Goal: Task Accomplishment & Management: Use online tool/utility

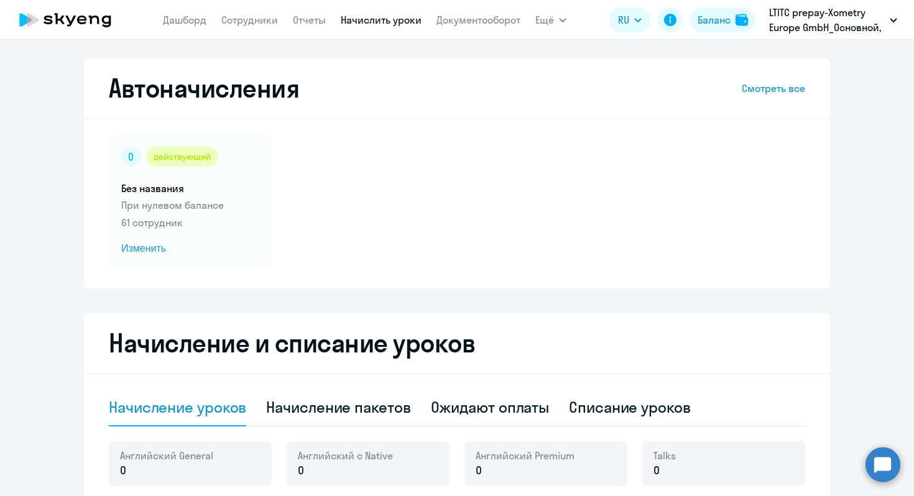
select select "10"
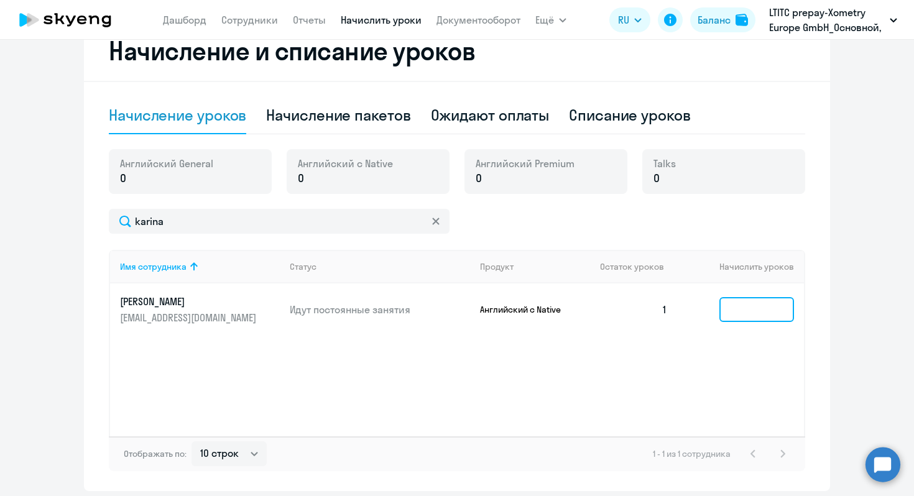
click at [755, 318] on input at bounding box center [757, 309] width 75 height 25
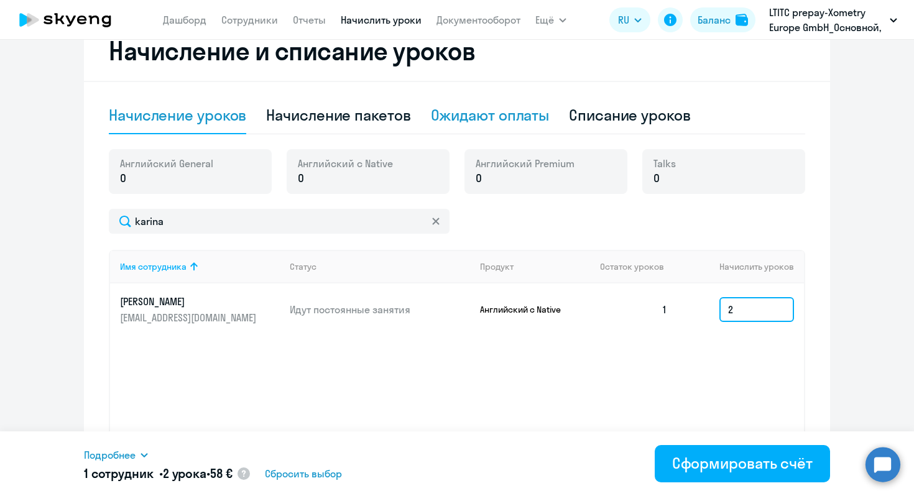
type input "2"
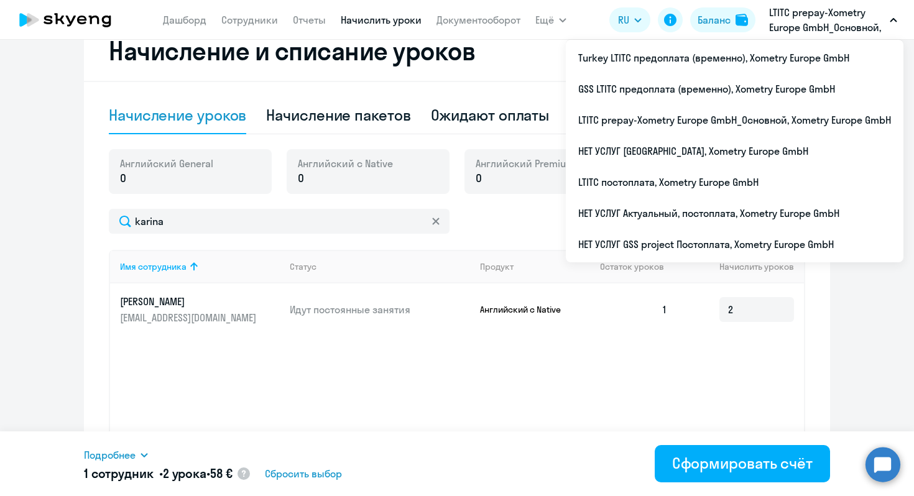
click at [810, 13] on p "LTITC prepay-Xometry Europe GmbH_Основной, Xometry Europe GmbH" at bounding box center [827, 20] width 116 height 30
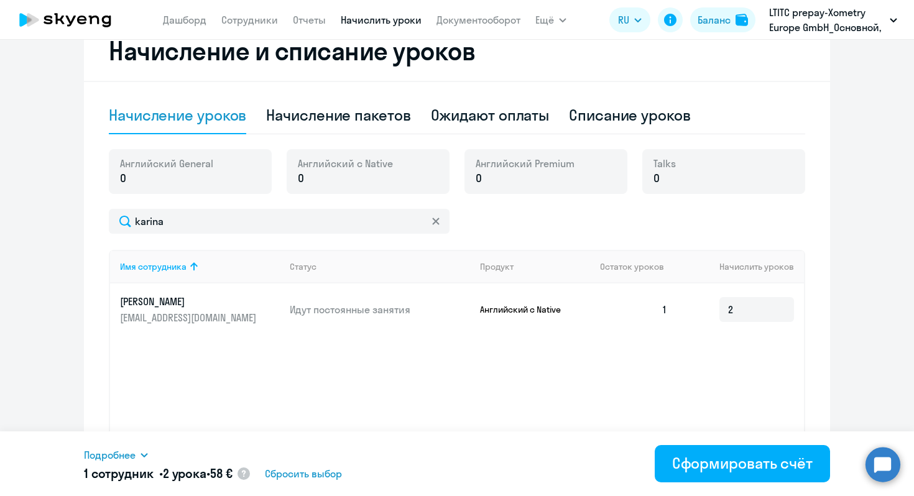
click at [810, 13] on p "LTITC prepay-Xometry Europe GmbH_Основной, Xometry Europe GmbH" at bounding box center [827, 20] width 116 height 30
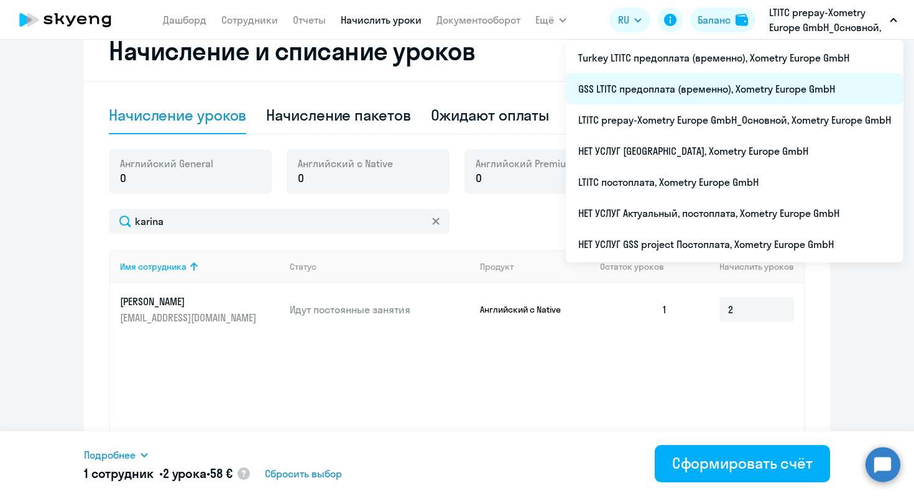
click at [646, 86] on li "GSS LTITC предоплата (временно), Xometry Europe GmbH" at bounding box center [735, 88] width 338 height 31
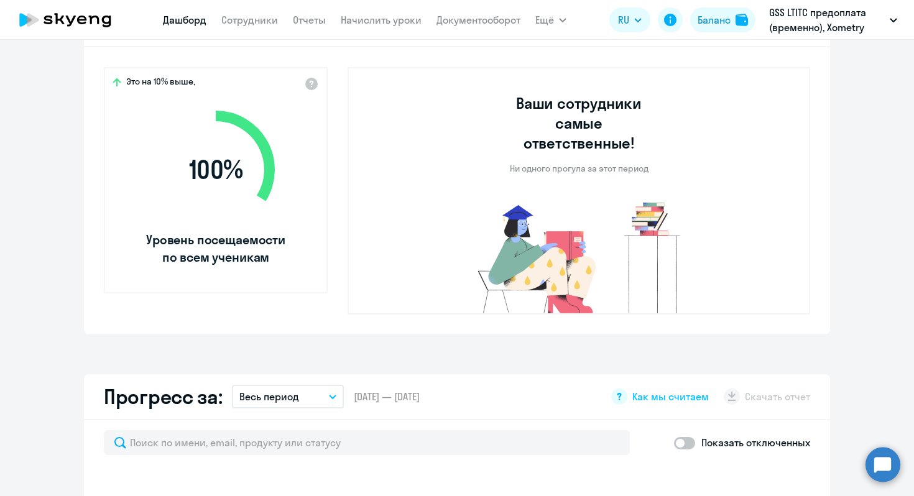
select select "30"
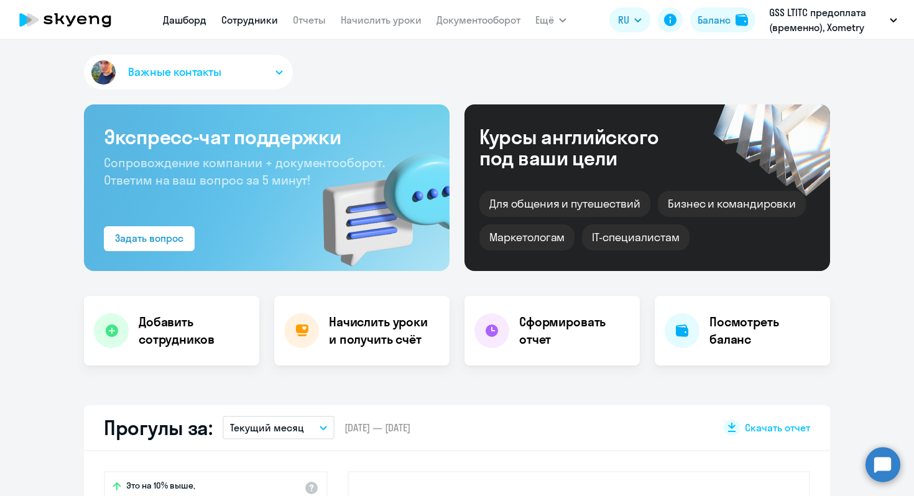
click at [254, 20] on link "Сотрудники" at bounding box center [249, 20] width 57 height 12
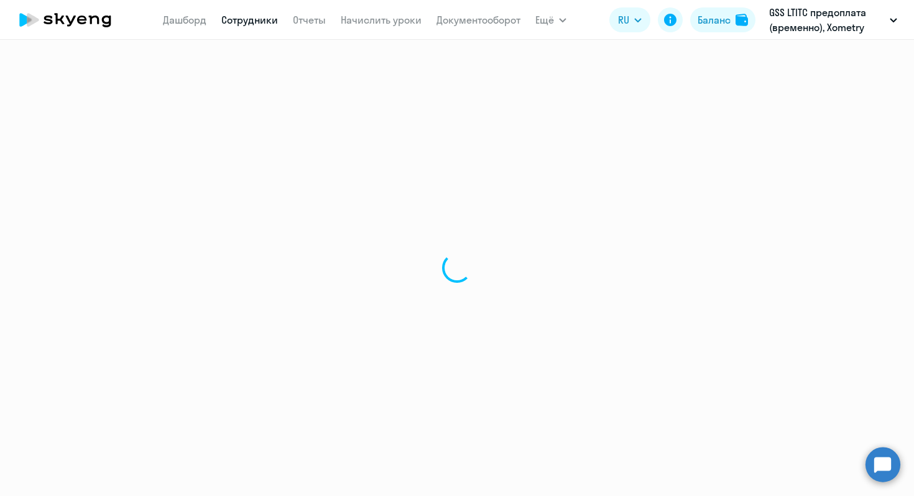
select select "30"
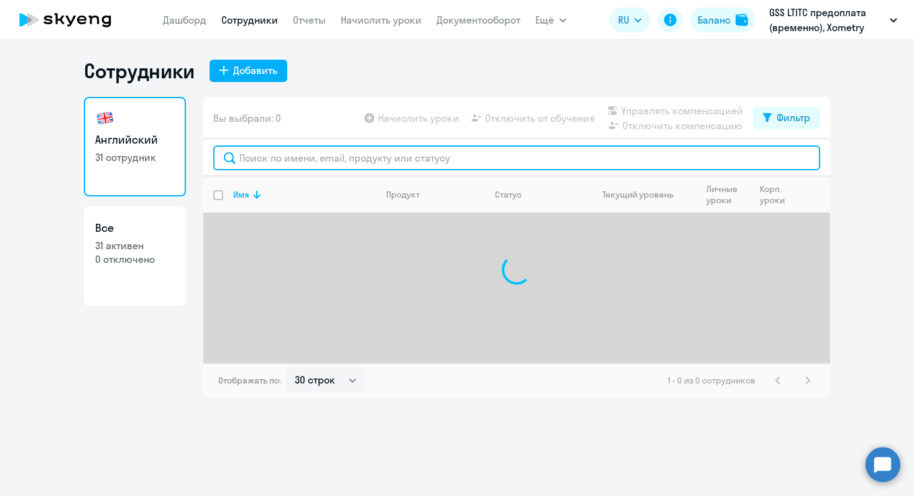
click at [346, 154] on input "text" at bounding box center [516, 158] width 607 height 25
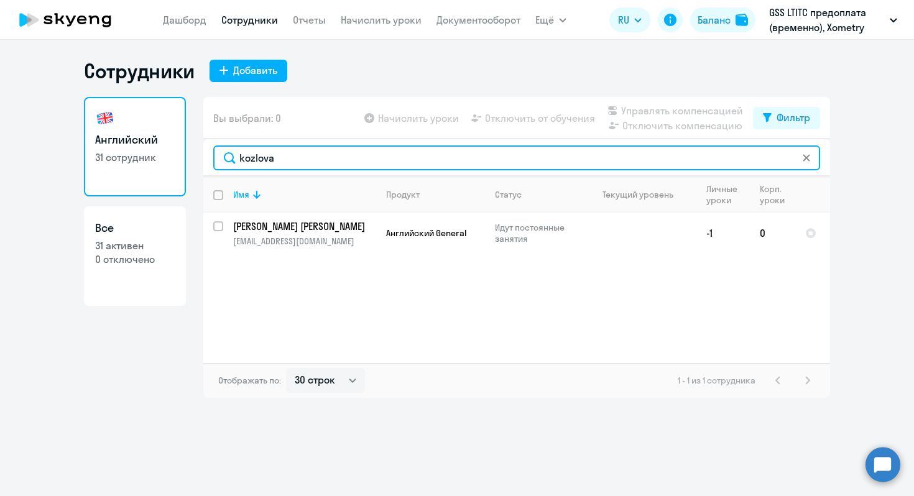
type input "kozlova"
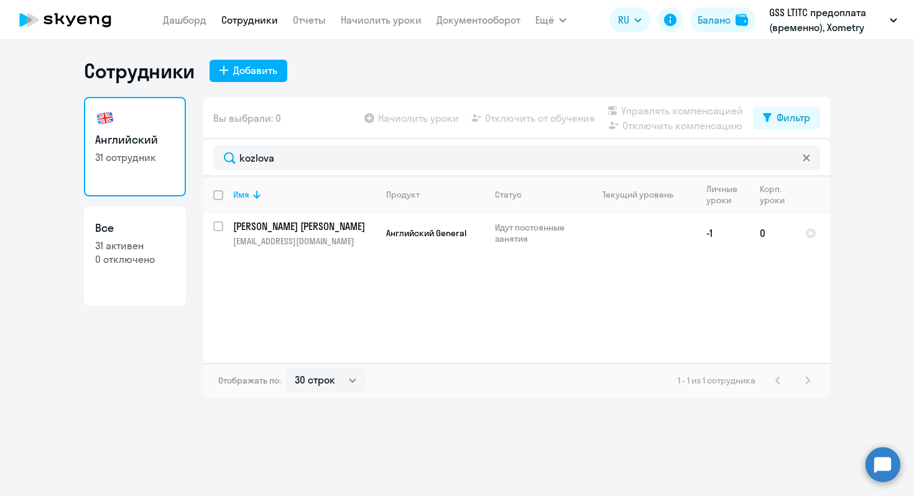
click at [366, 9] on nav "[PERSON_NAME] Отчеты Начислить уроки Документооборот" at bounding box center [342, 19] width 358 height 25
click at [369, 20] on link "Начислить уроки" at bounding box center [381, 20] width 81 height 12
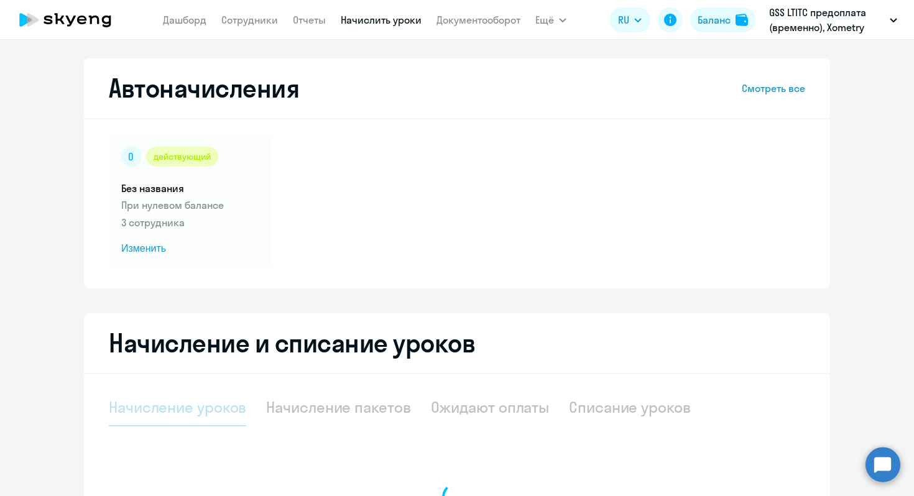
select select "10"
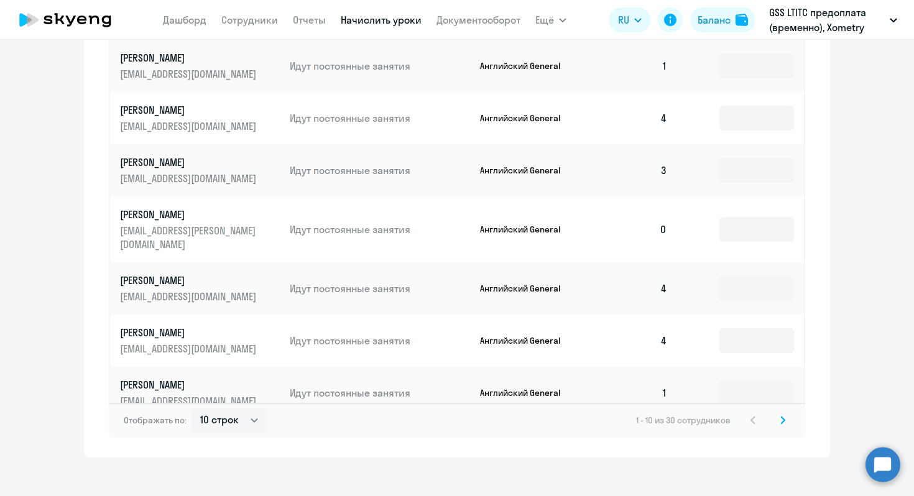
scroll to position [706, 0]
click at [785, 414] on svg-icon at bounding box center [783, 421] width 15 height 15
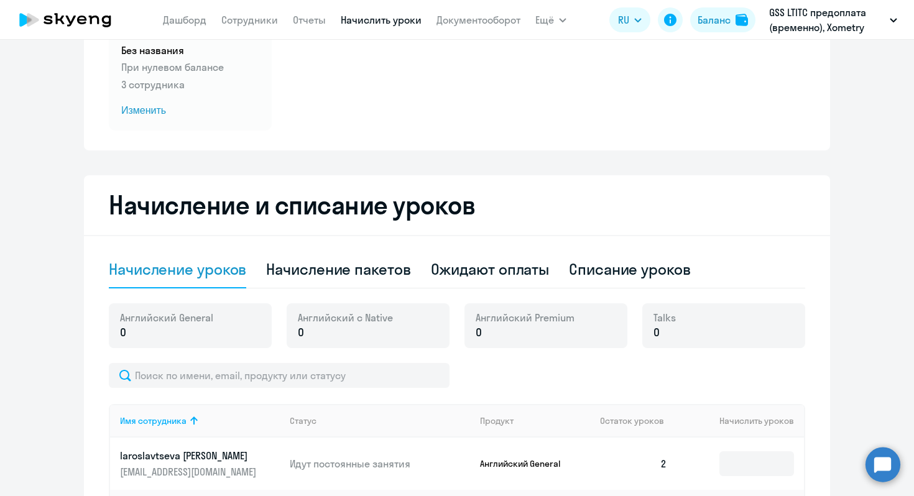
scroll to position [197, 0]
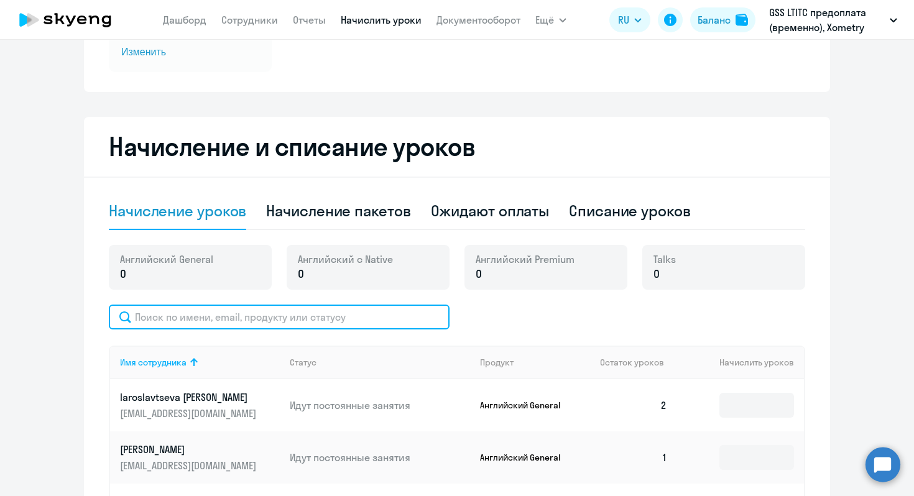
click at [223, 321] on input "text" at bounding box center [279, 317] width 341 height 25
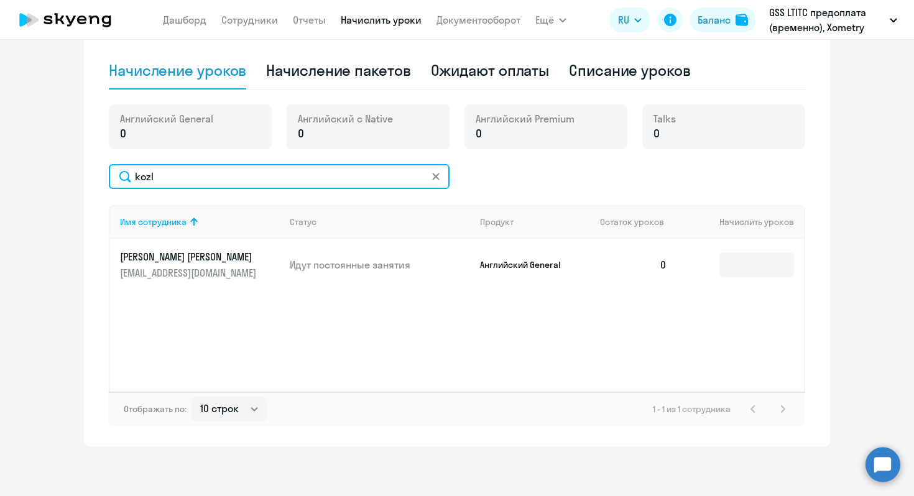
scroll to position [336, 0]
type input "kozl"
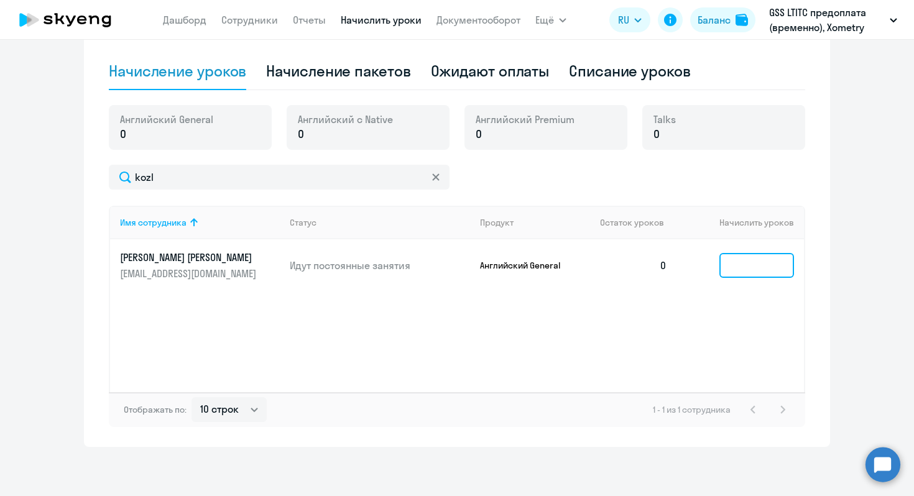
click at [734, 259] on input at bounding box center [757, 265] width 75 height 25
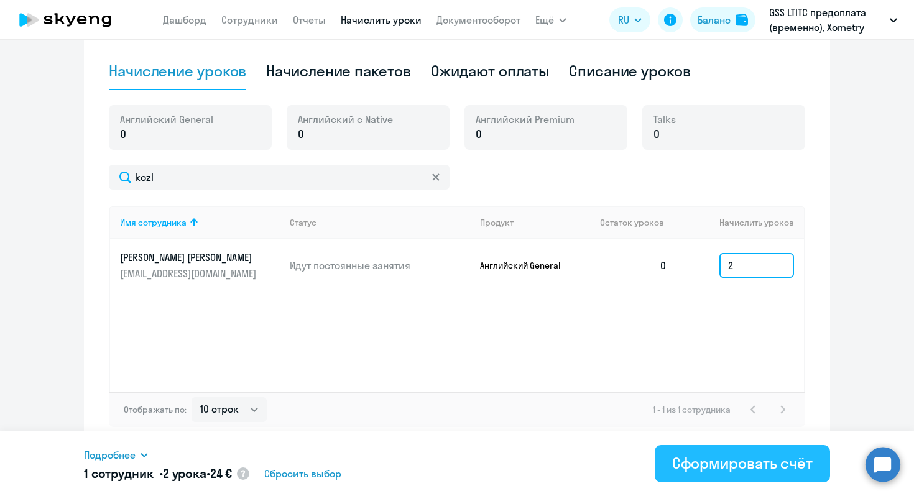
type input "2"
click at [706, 458] on div "Сформировать счёт" at bounding box center [742, 463] width 141 height 20
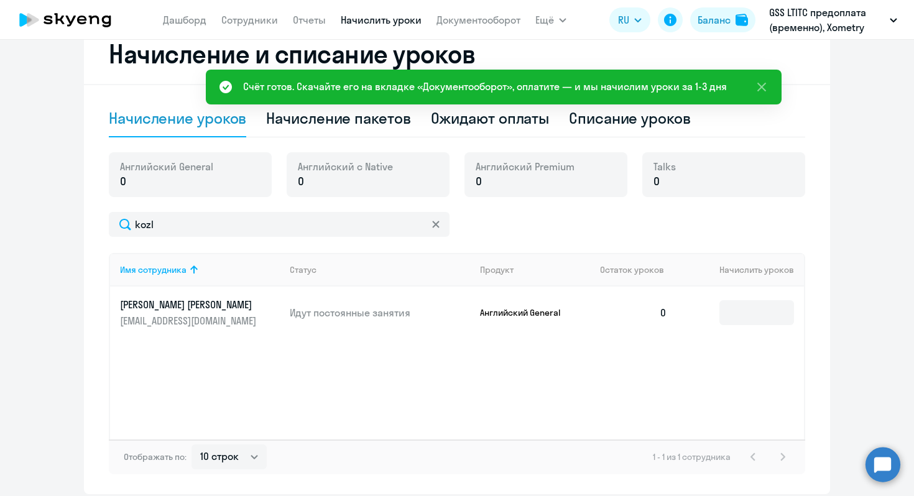
scroll to position [293, 0]
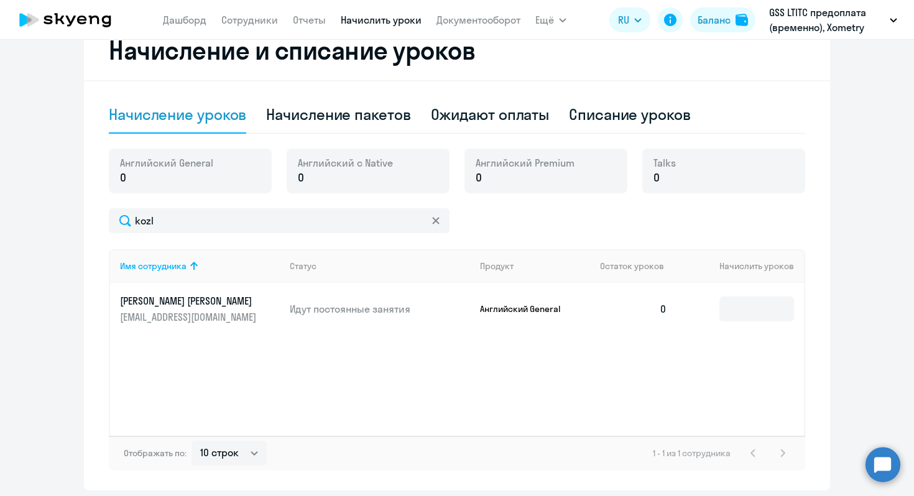
click at [435, 212] on div at bounding box center [436, 220] width 10 height 25
click at [434, 220] on icon at bounding box center [435, 220] width 7 height 7
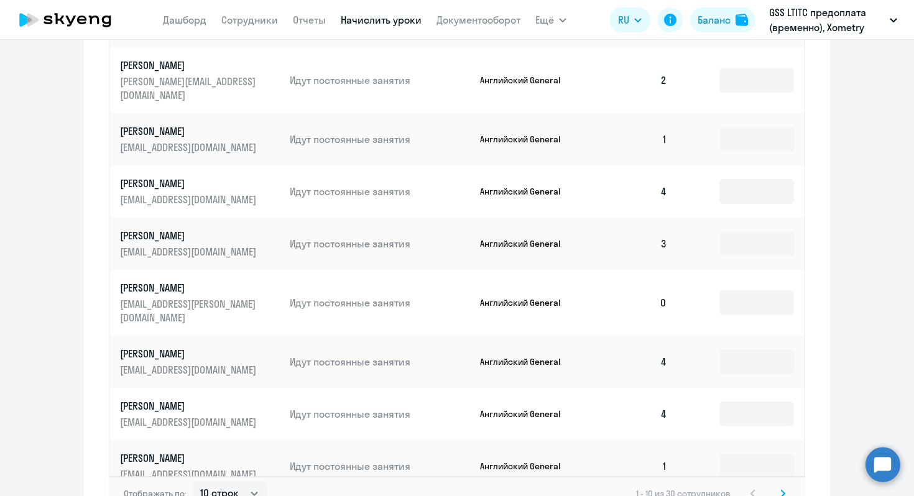
scroll to position [643, 0]
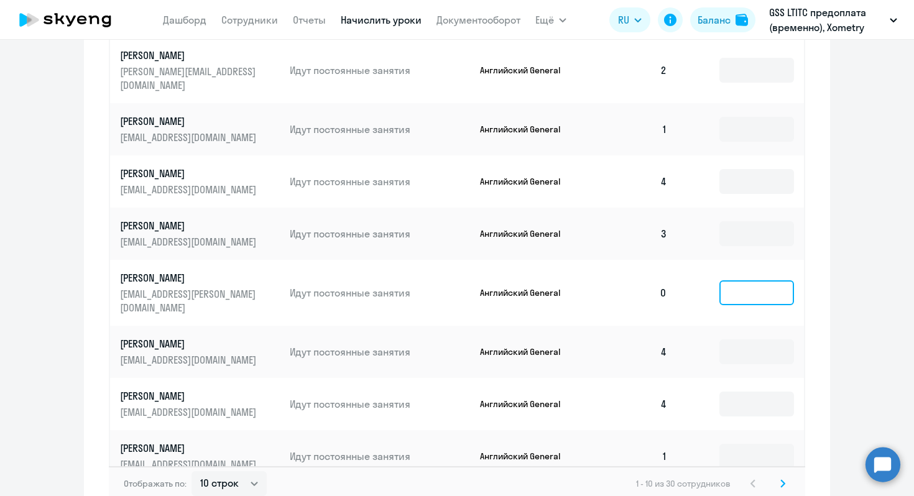
click at [760, 280] on input at bounding box center [757, 292] width 75 height 25
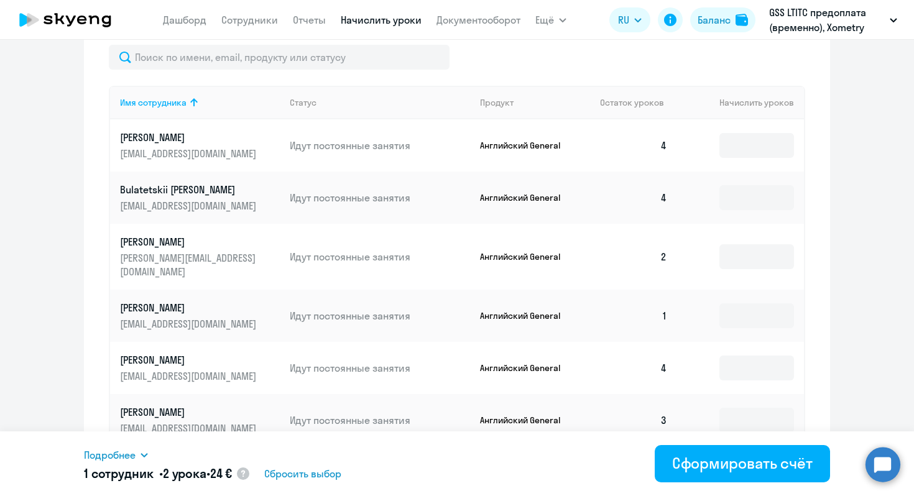
scroll to position [706, 0]
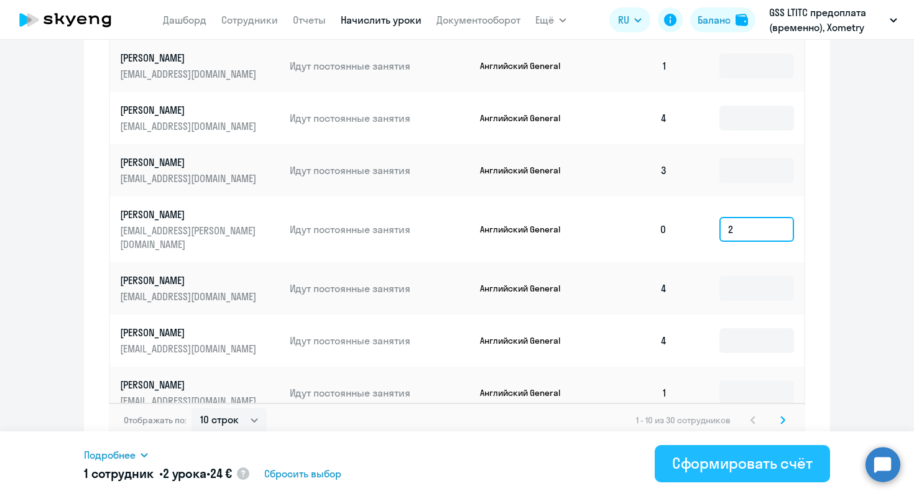
type input "2"
click at [729, 456] on div "Сформировать счёт" at bounding box center [742, 463] width 141 height 20
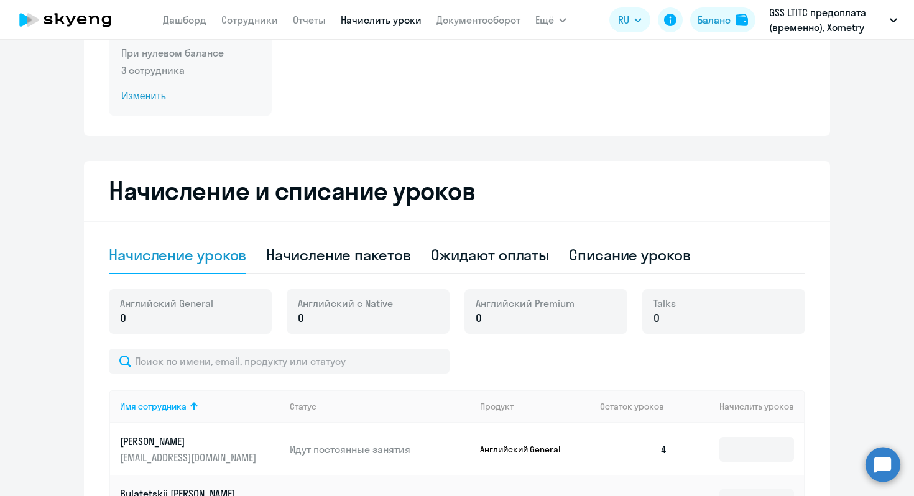
scroll to position [0, 0]
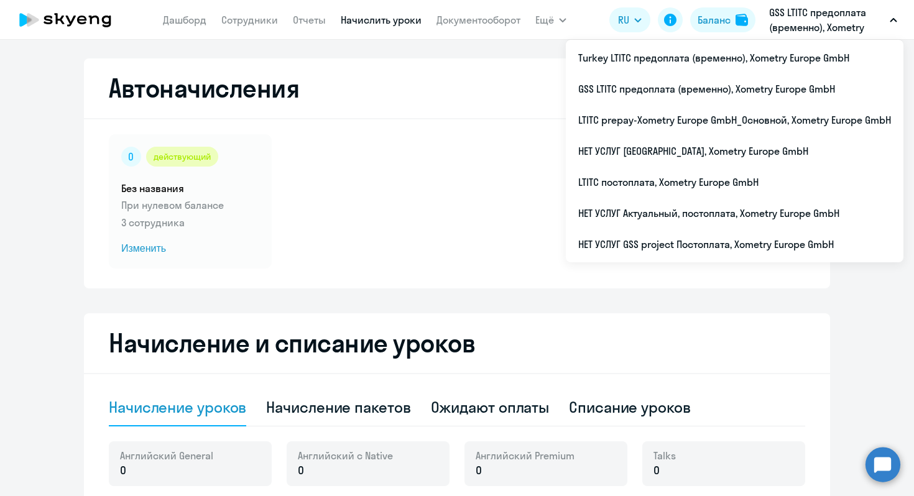
click at [846, 21] on p "GSS LTITC предоплата (временно), Xometry Europe GmbH" at bounding box center [827, 20] width 116 height 30
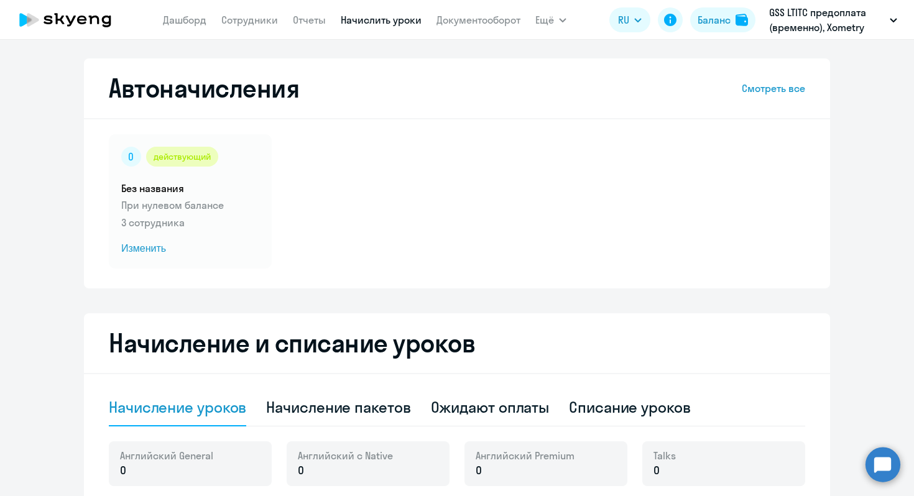
click at [846, 21] on p "GSS LTITC предоплата (временно), Xometry Europe GmbH" at bounding box center [827, 20] width 116 height 30
click at [419, 137] on div "действующий Без названия При нулевом балансе 3 сотрудника Изменить" at bounding box center [457, 201] width 697 height 134
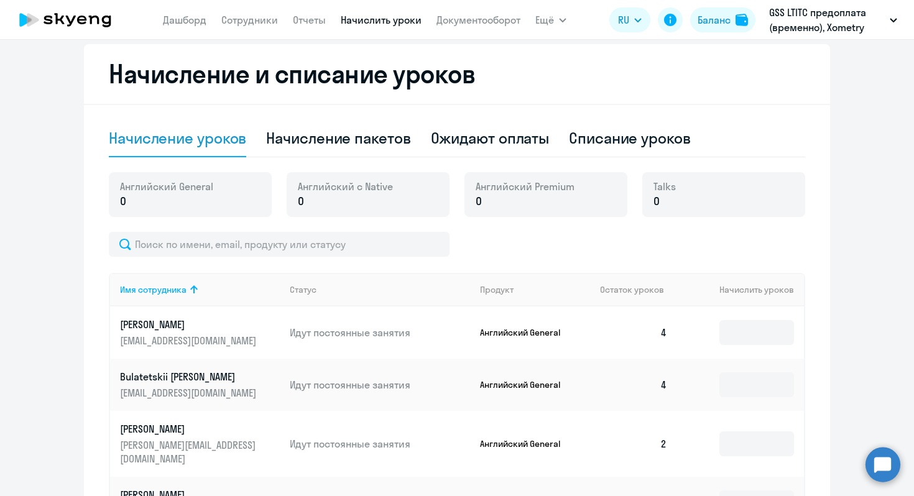
scroll to position [271, 0]
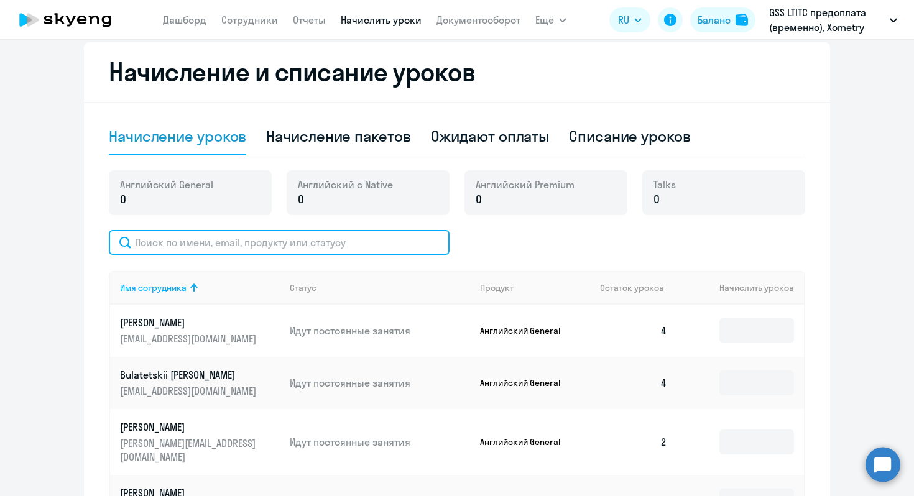
click at [256, 241] on input "text" at bounding box center [279, 242] width 341 height 25
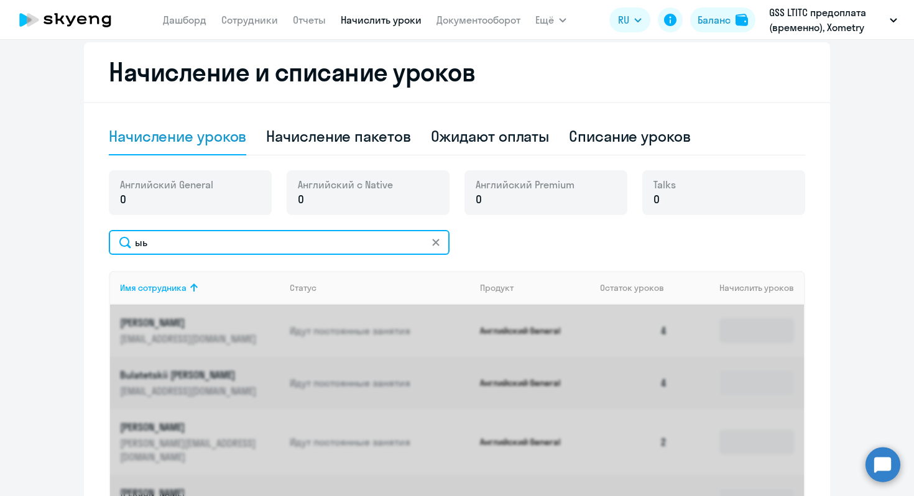
type input "ы"
type input "smirnova"
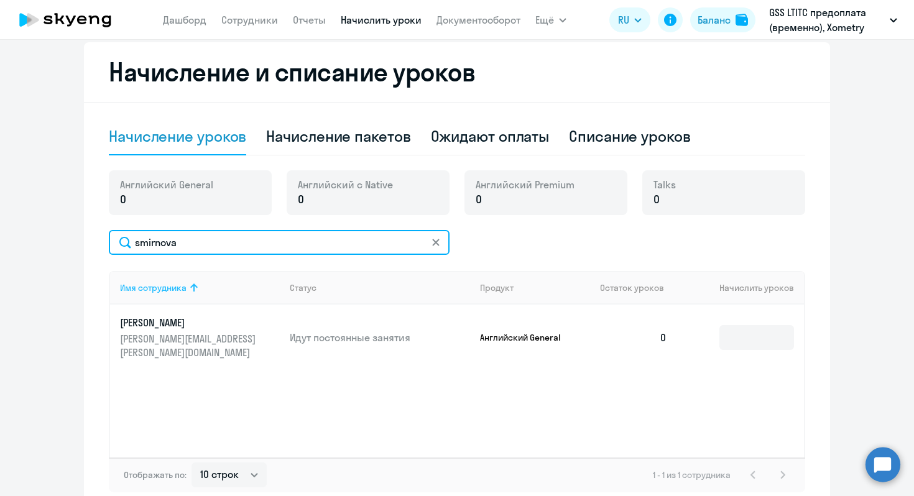
scroll to position [287, 0]
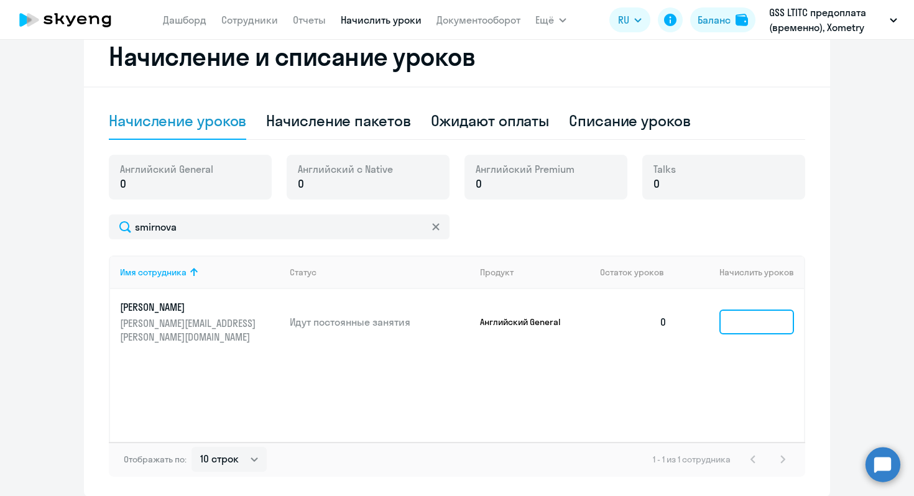
click at [761, 312] on input at bounding box center [757, 322] width 75 height 25
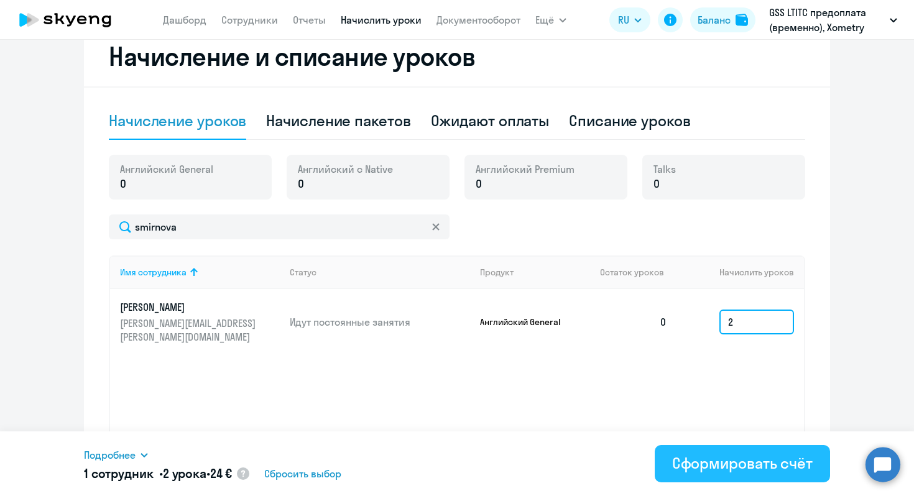
type input "2"
click at [745, 473] on div "Сформировать счёт" at bounding box center [742, 463] width 141 height 20
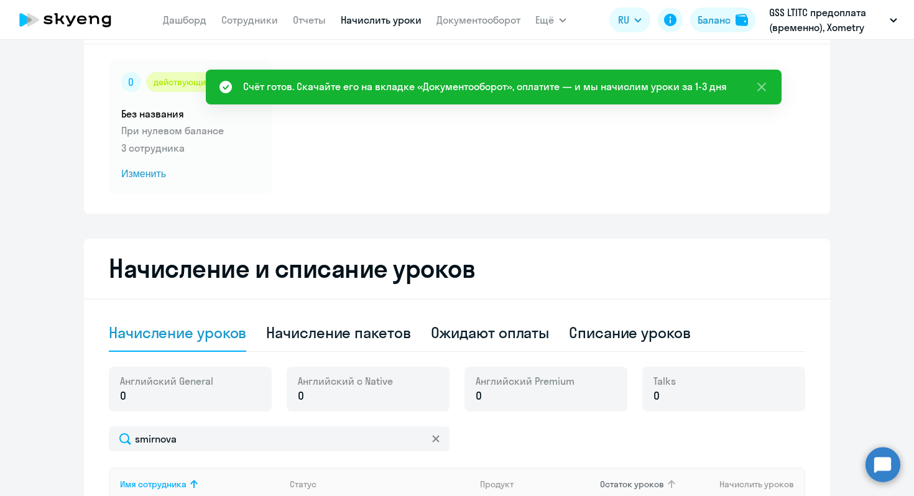
scroll to position [0, 0]
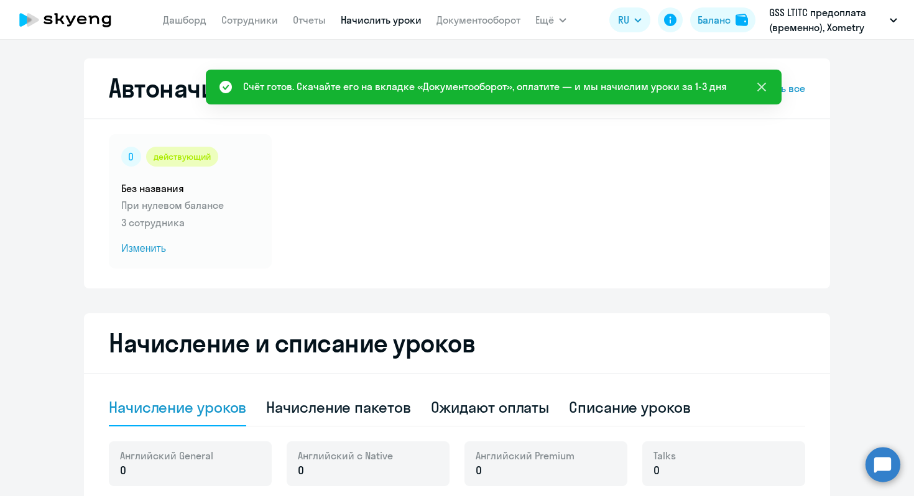
click at [764, 88] on icon at bounding box center [761, 87] width 9 height 9
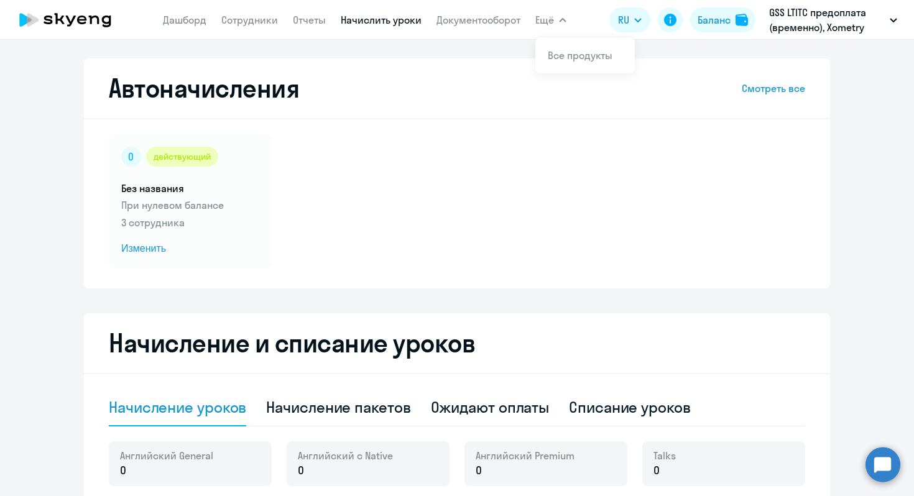
click at [557, 24] on button "Ещё" at bounding box center [550, 19] width 31 height 25
click at [198, 17] on link "Дашборд" at bounding box center [185, 20] width 44 height 12
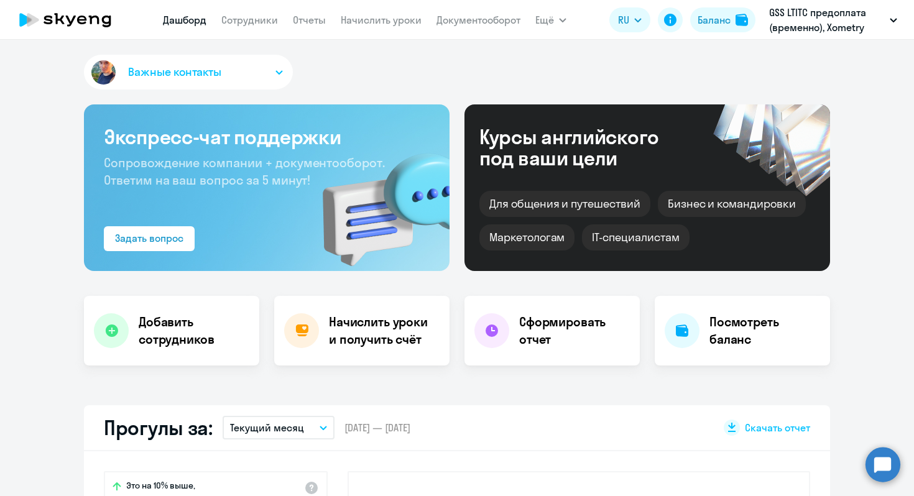
select select "30"
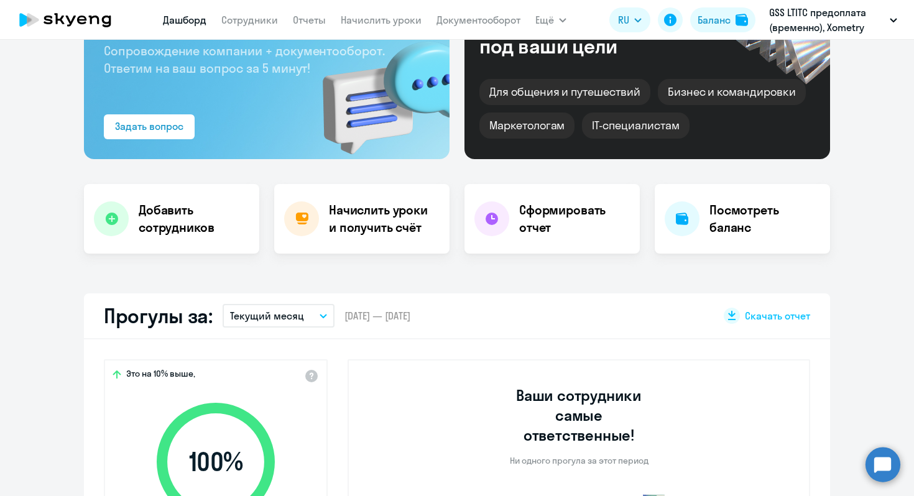
scroll to position [170, 0]
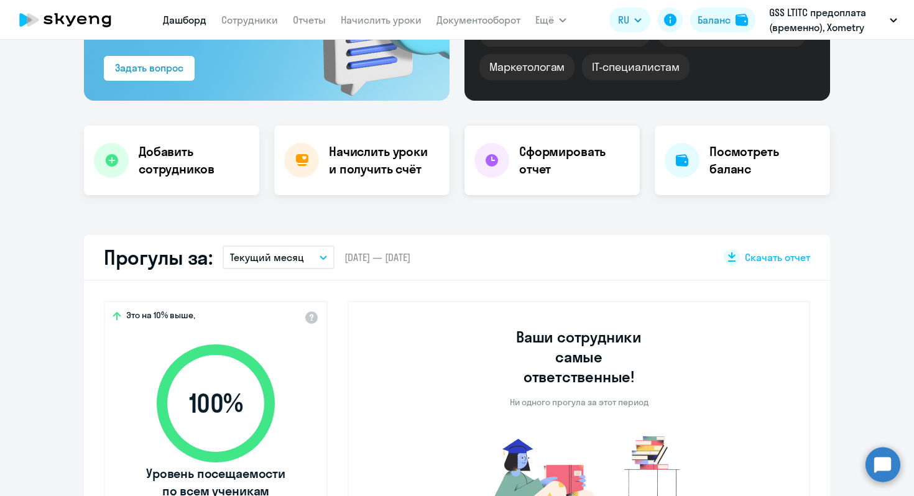
click at [537, 172] on h4 "Сформировать отчет" at bounding box center [574, 160] width 111 height 35
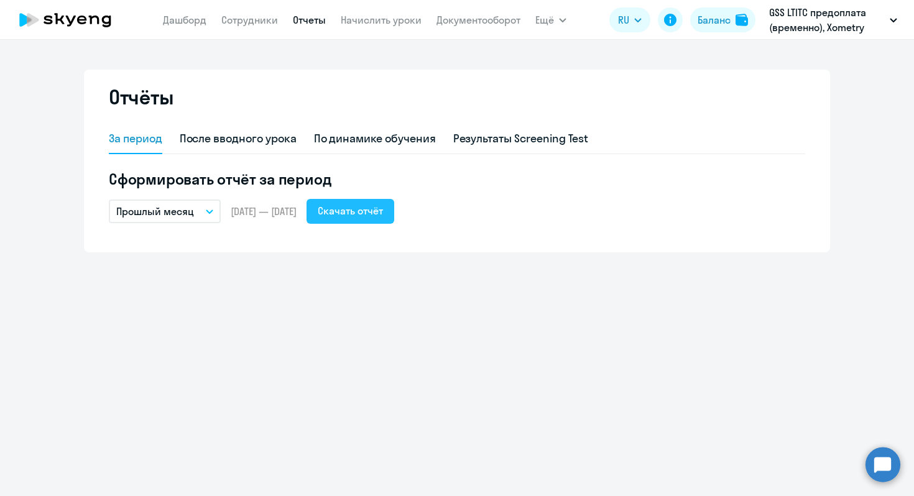
click at [383, 213] on div "Скачать отчёт" at bounding box center [350, 210] width 65 height 15
click at [241, 25] on link "Сотрудники" at bounding box center [249, 20] width 57 height 12
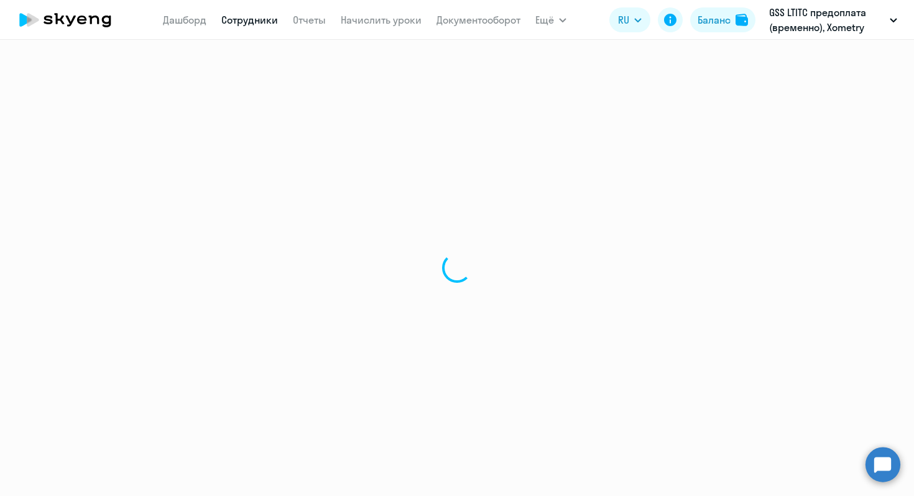
select select "30"
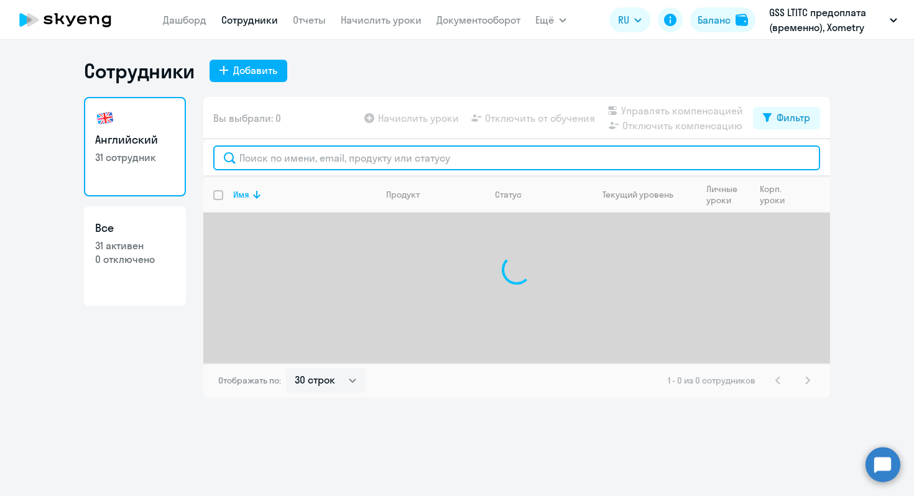
click at [343, 154] on input "text" at bounding box center [516, 158] width 607 height 25
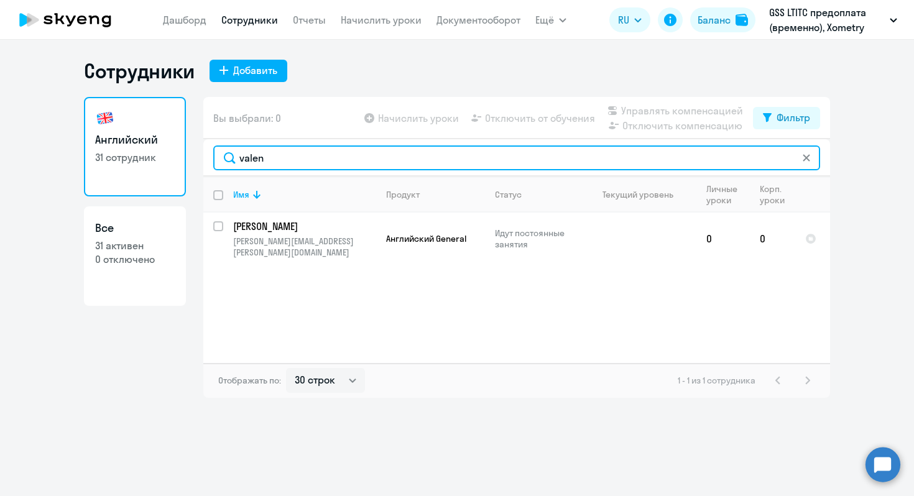
type input "valen"
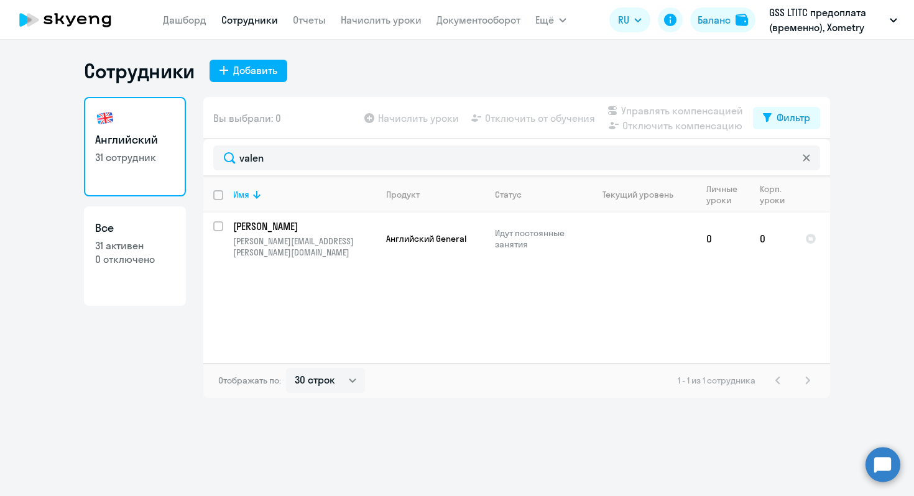
click at [391, 29] on nav "[PERSON_NAME] Отчеты Начислить уроки Документооборот" at bounding box center [342, 19] width 358 height 25
click at [377, 13] on app-menu-item-link "Начислить уроки" at bounding box center [381, 20] width 81 height 16
click at [377, 21] on link "Начислить уроки" at bounding box center [381, 20] width 81 height 12
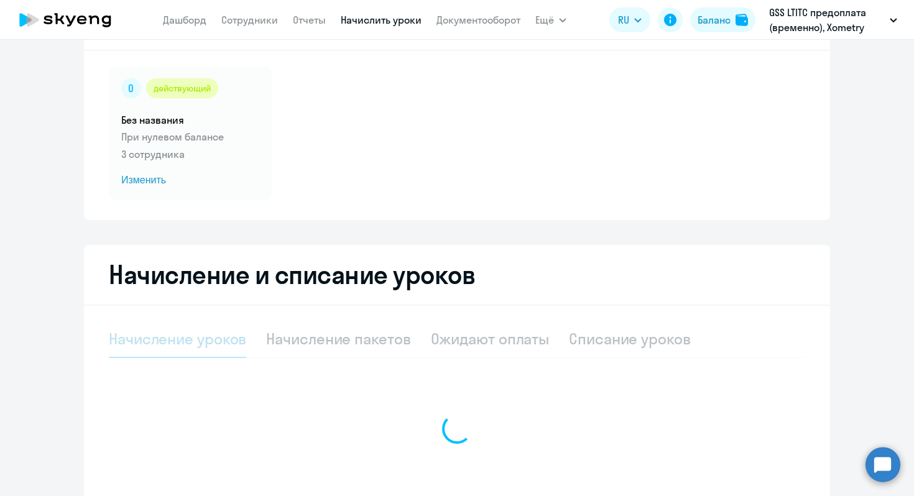
select select "10"
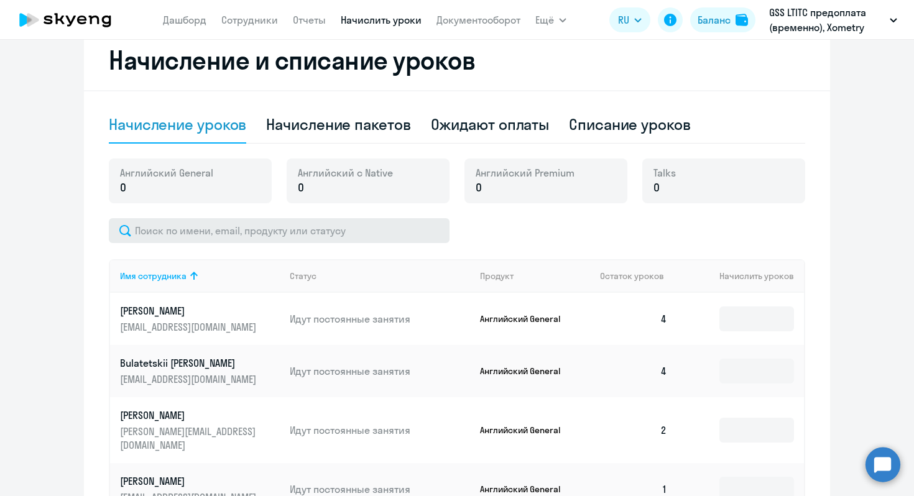
scroll to position [285, 0]
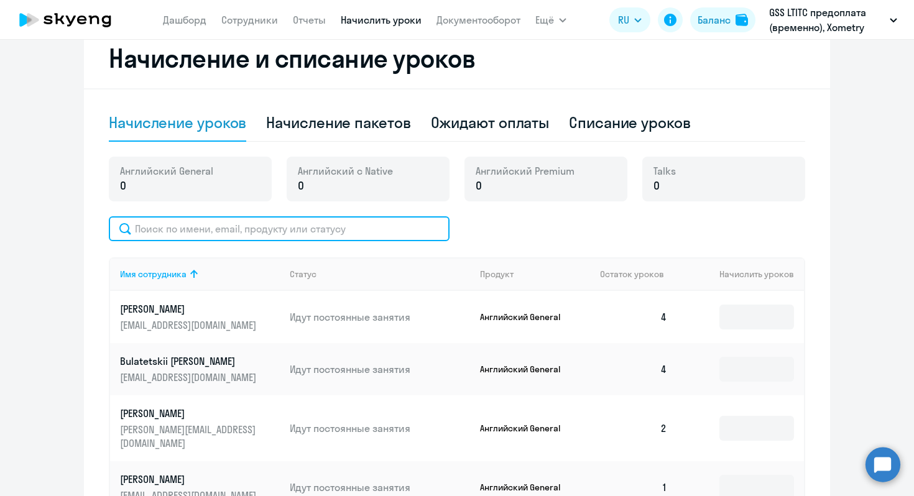
click at [270, 233] on input "text" at bounding box center [279, 228] width 341 height 25
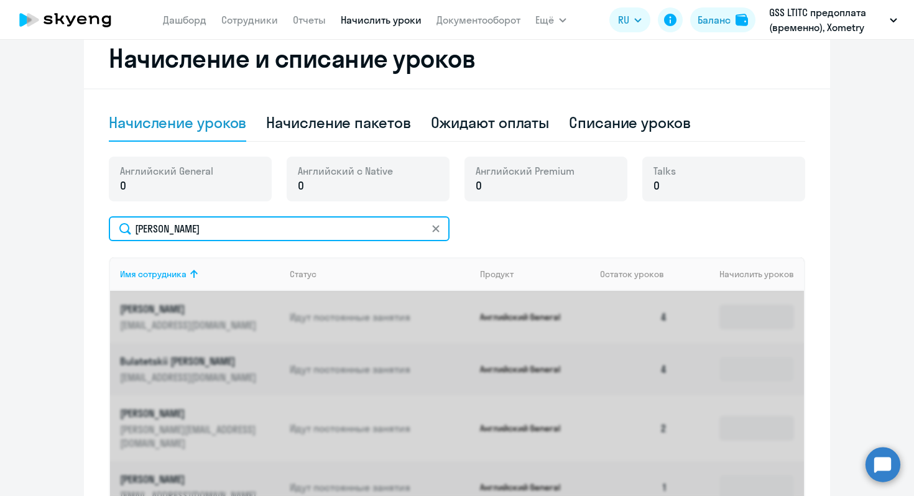
type input "[PERSON_NAME]"
